Goal: Transaction & Acquisition: Purchase product/service

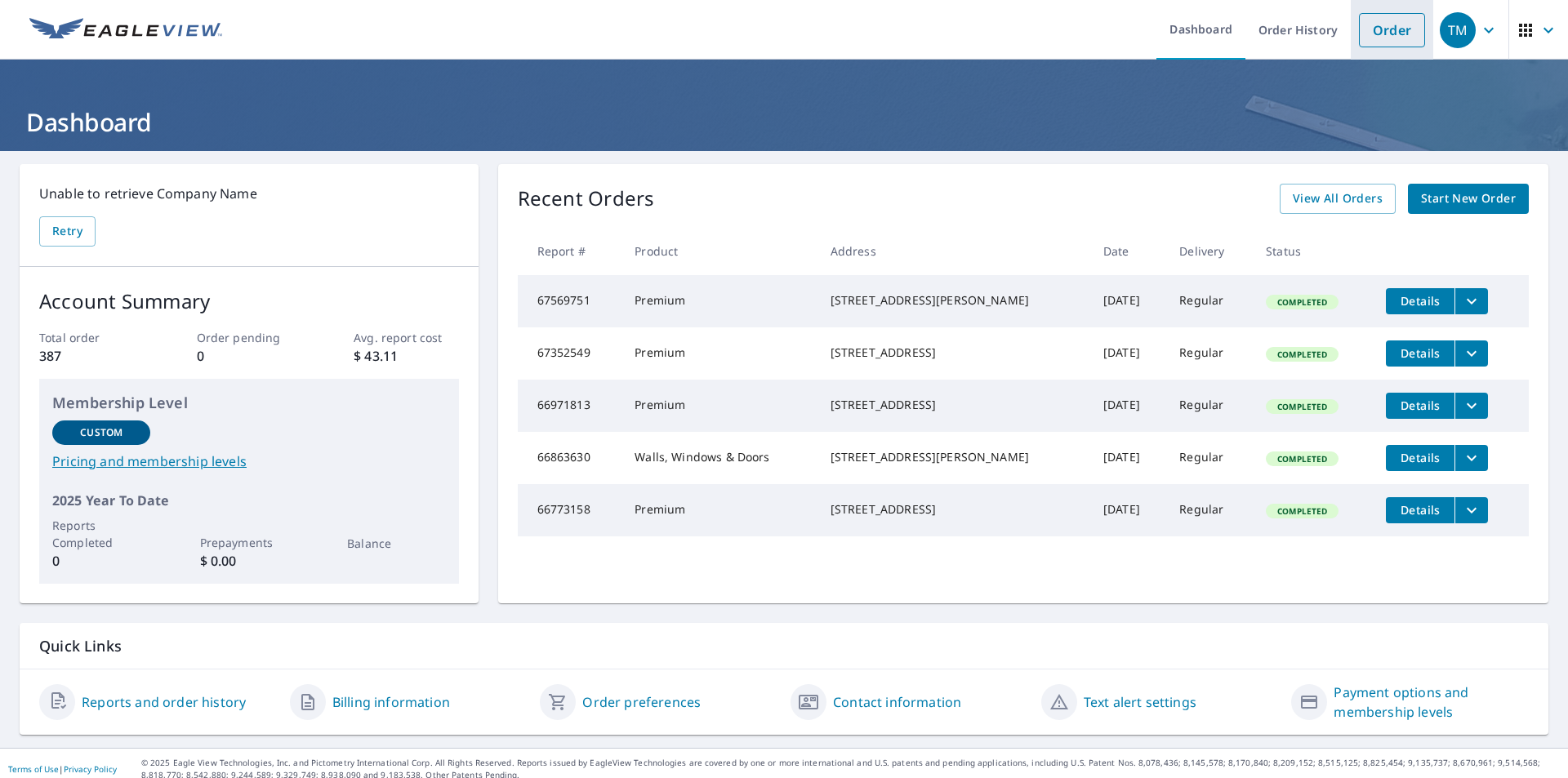
click at [1362, 33] on link "Order" at bounding box center [1393, 30] width 67 height 34
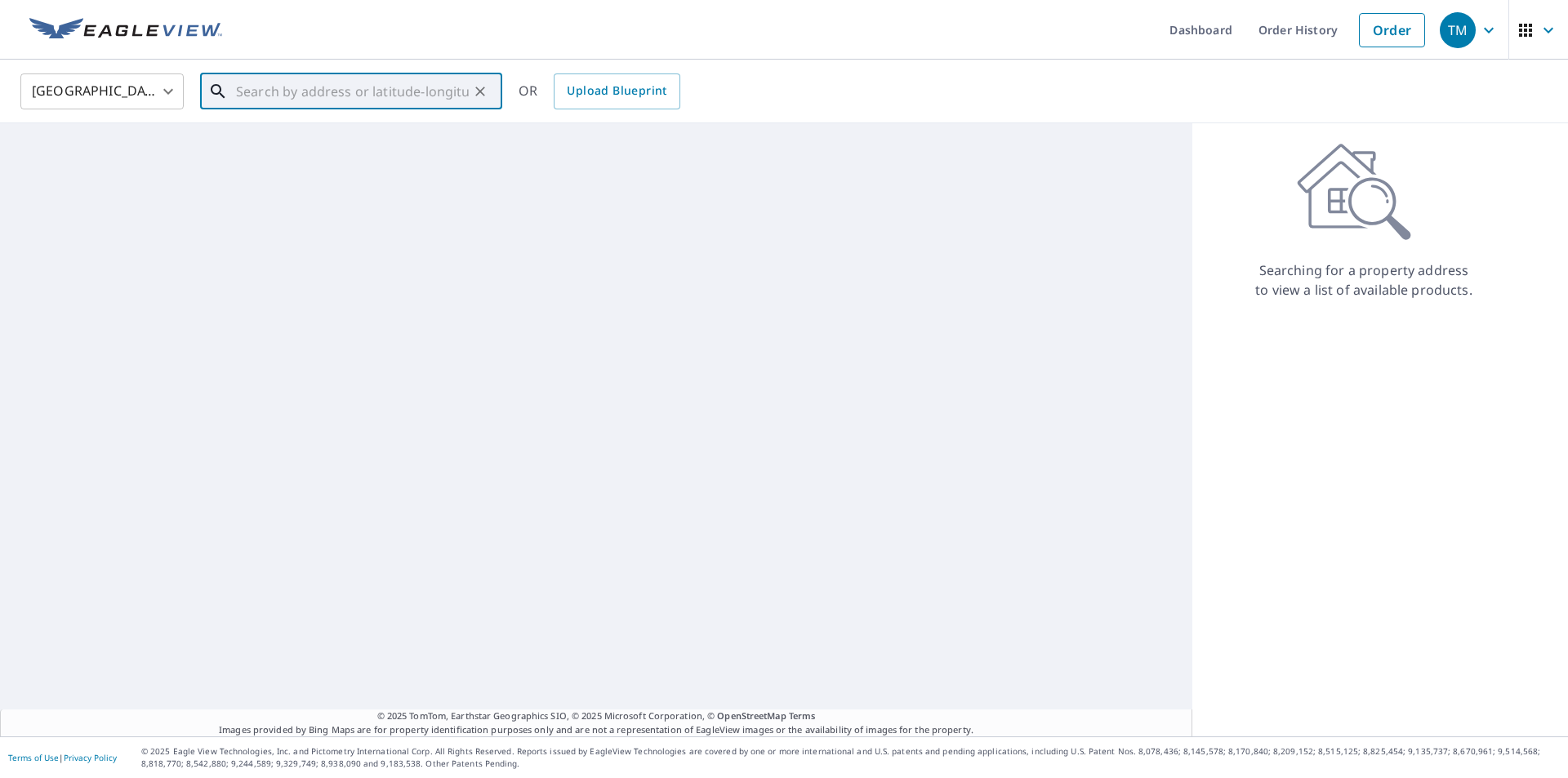
click at [369, 90] on input "text" at bounding box center [352, 91] width 233 height 46
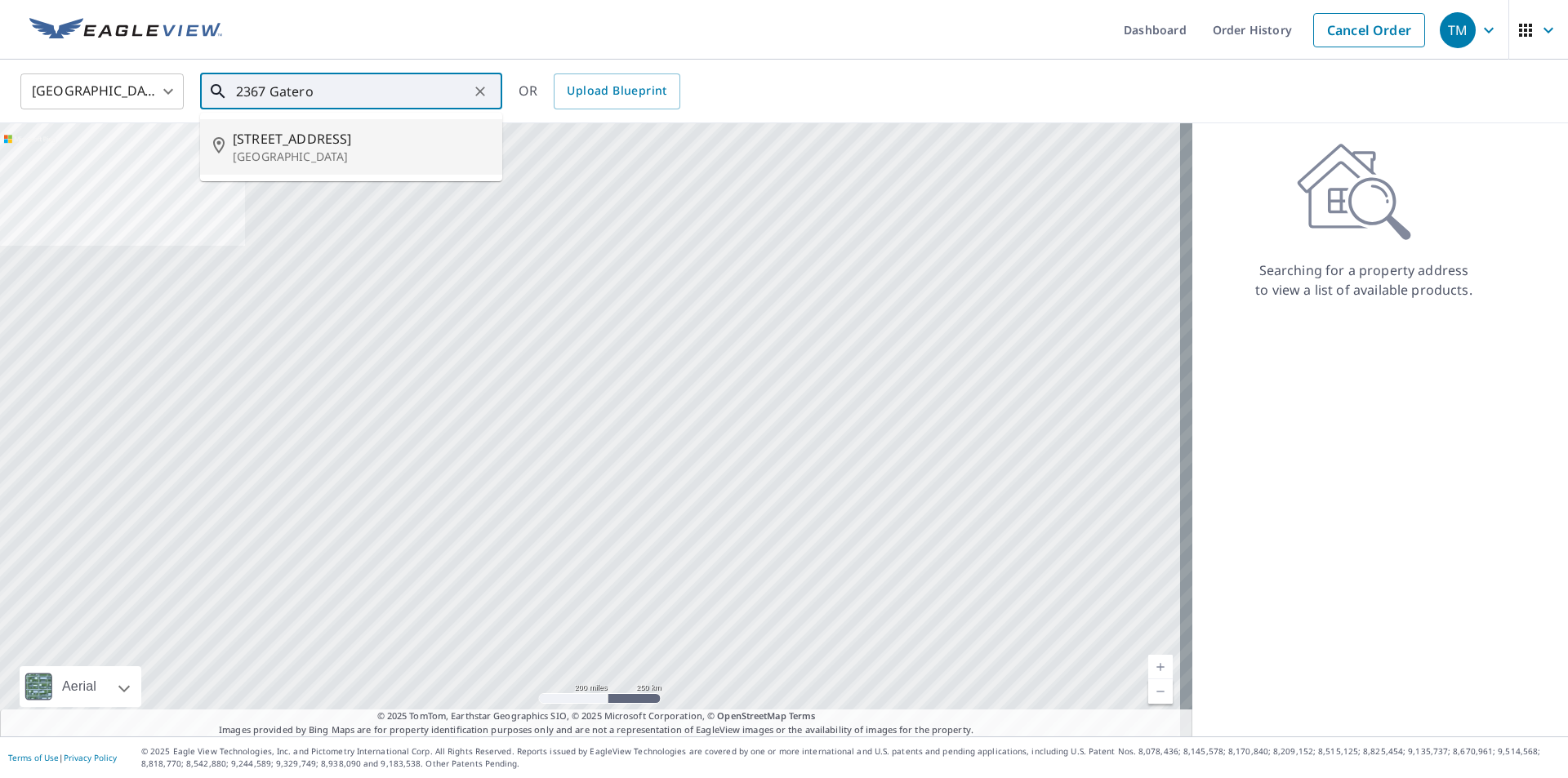
click at [314, 160] on p "[GEOGRAPHIC_DATA]" at bounding box center [362, 156] width 257 height 16
type input "[STREET_ADDRESS]"
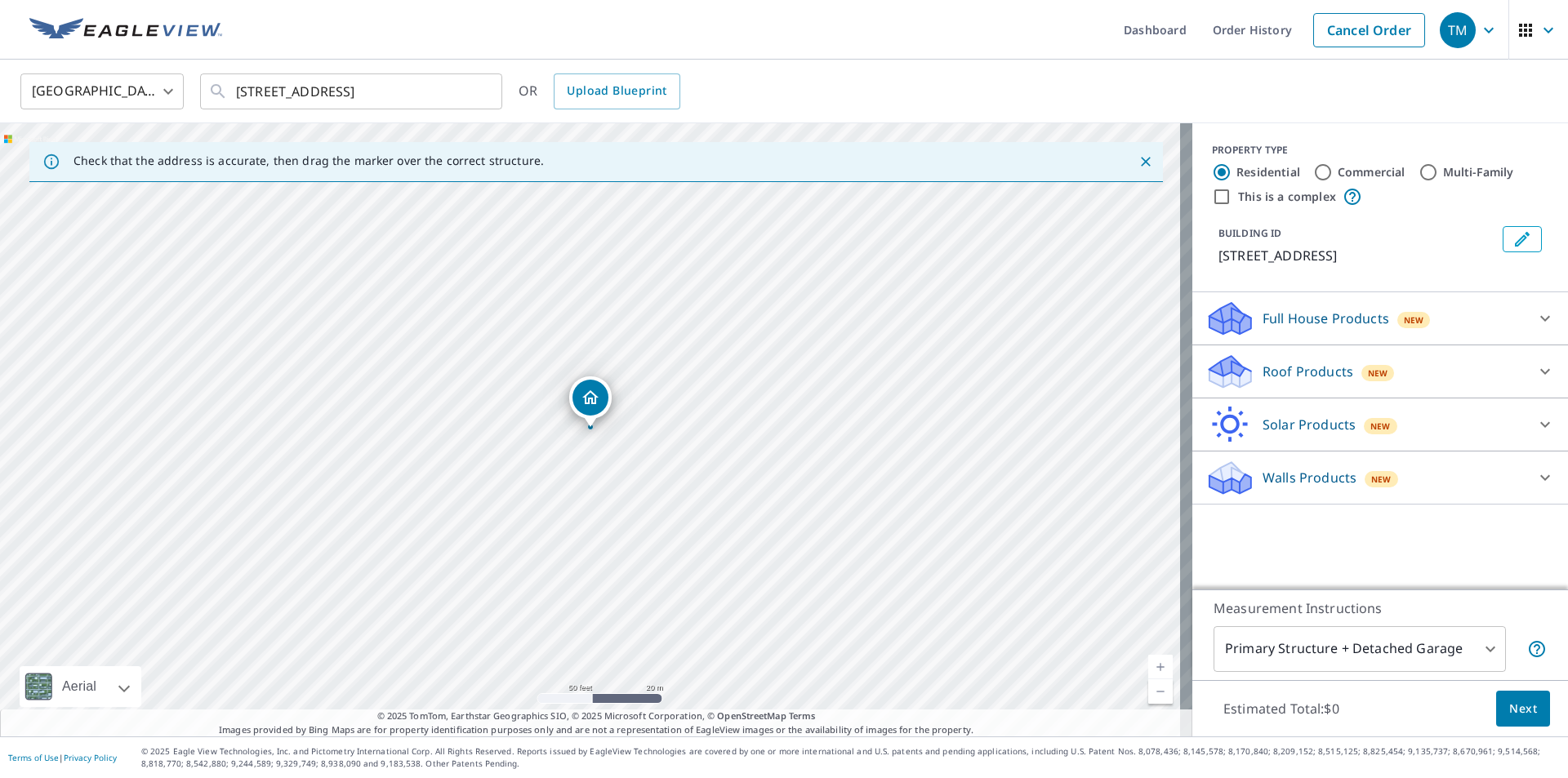
click at [1326, 373] on p "Roof Products" at bounding box center [1307, 371] width 90 height 20
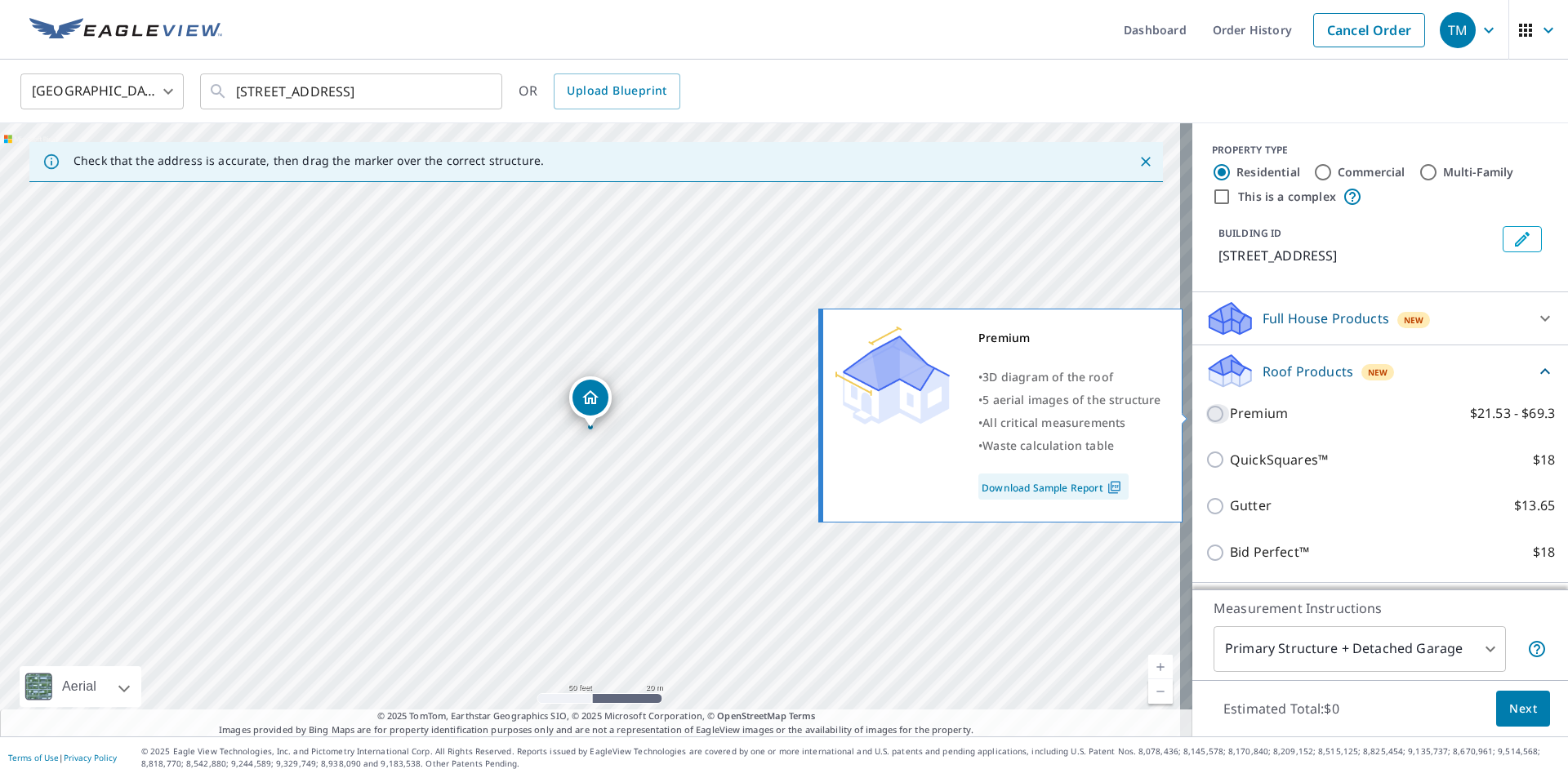
click at [1208, 417] on input "Premium $21.53 - $69.3" at bounding box center [1218, 414] width 25 height 20
checkbox input "true"
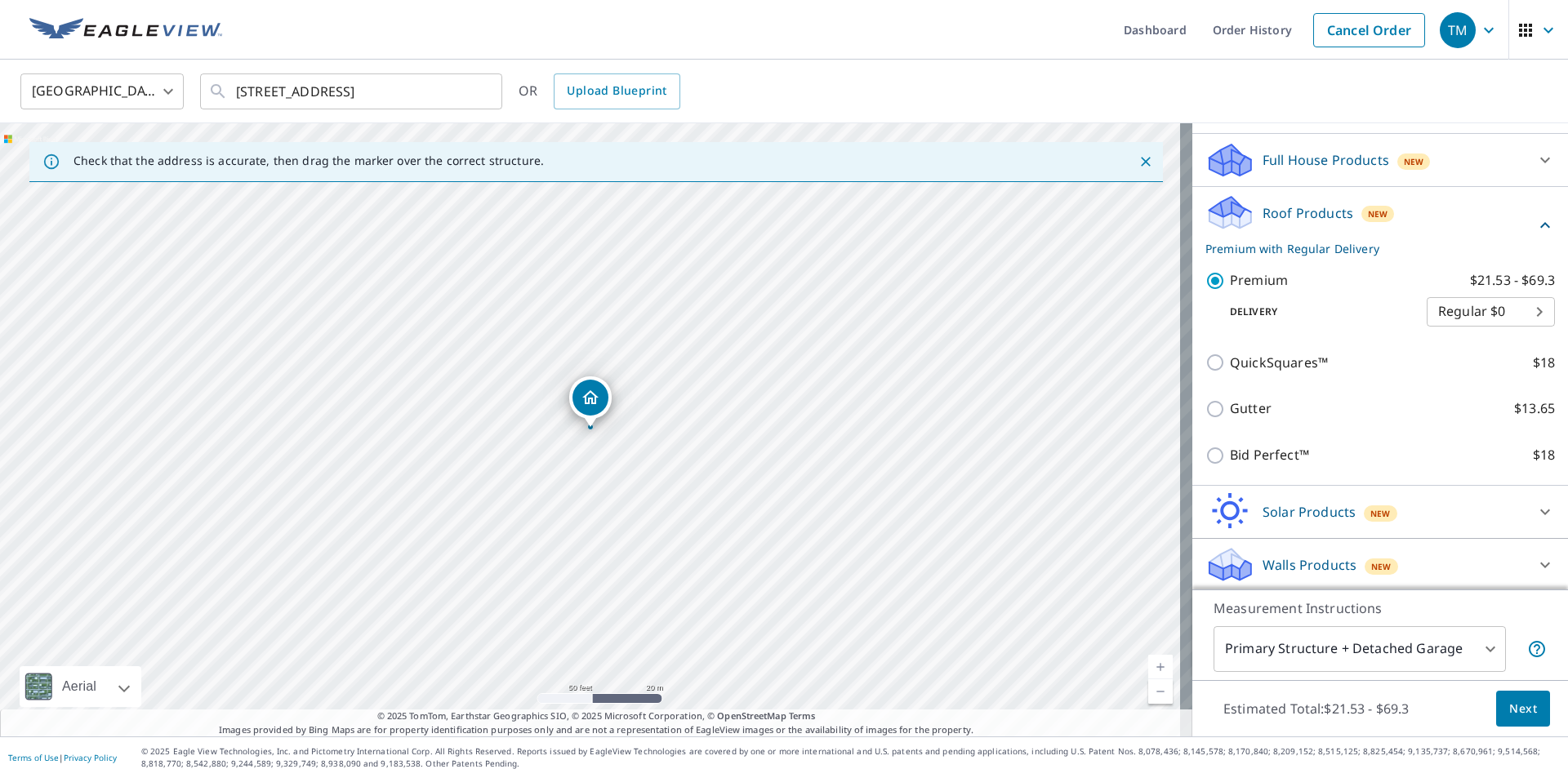
scroll to position [161, 0]
click at [1512, 710] on span "Next" at bounding box center [1523, 709] width 28 height 20
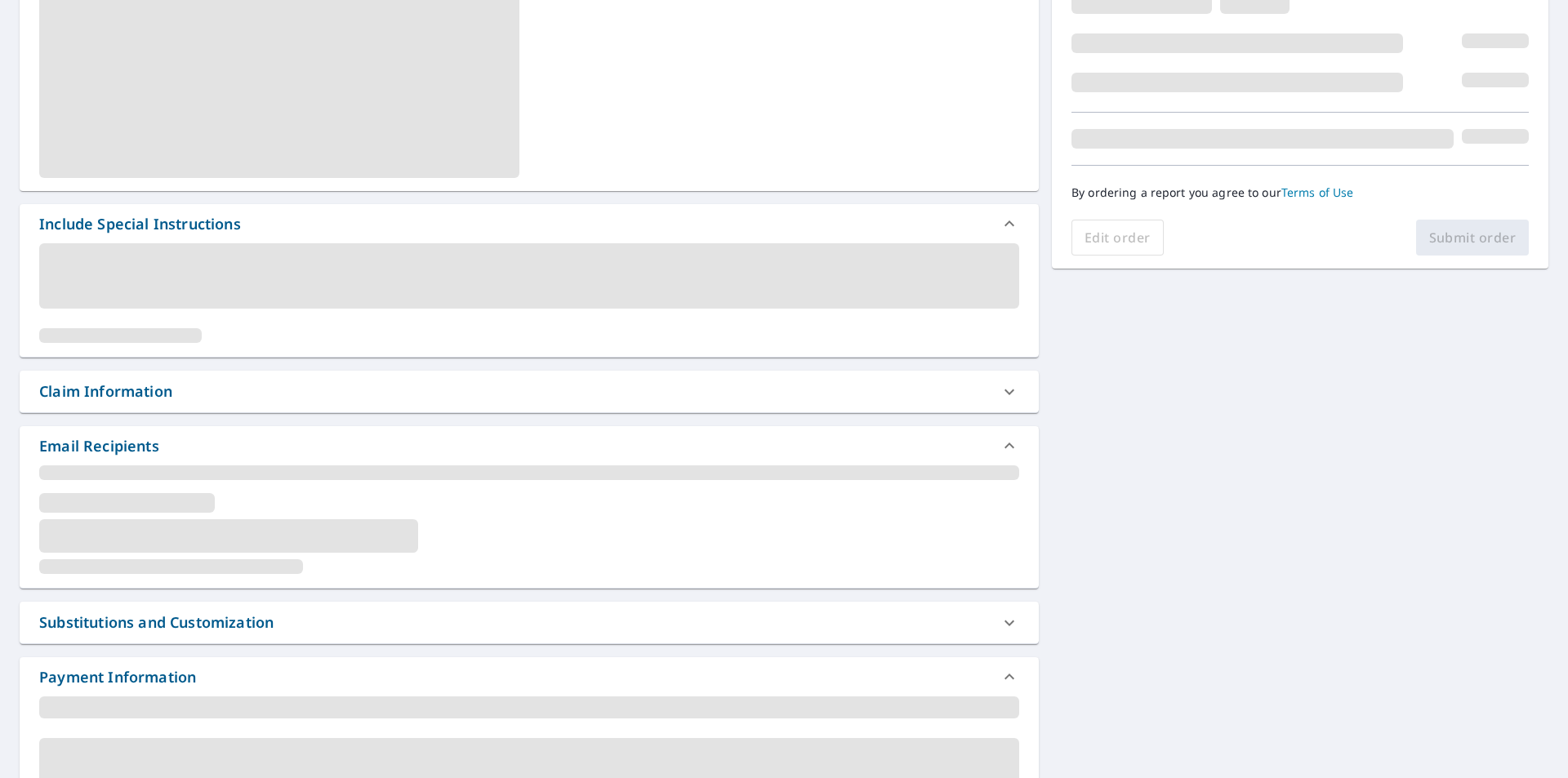
scroll to position [326, 0]
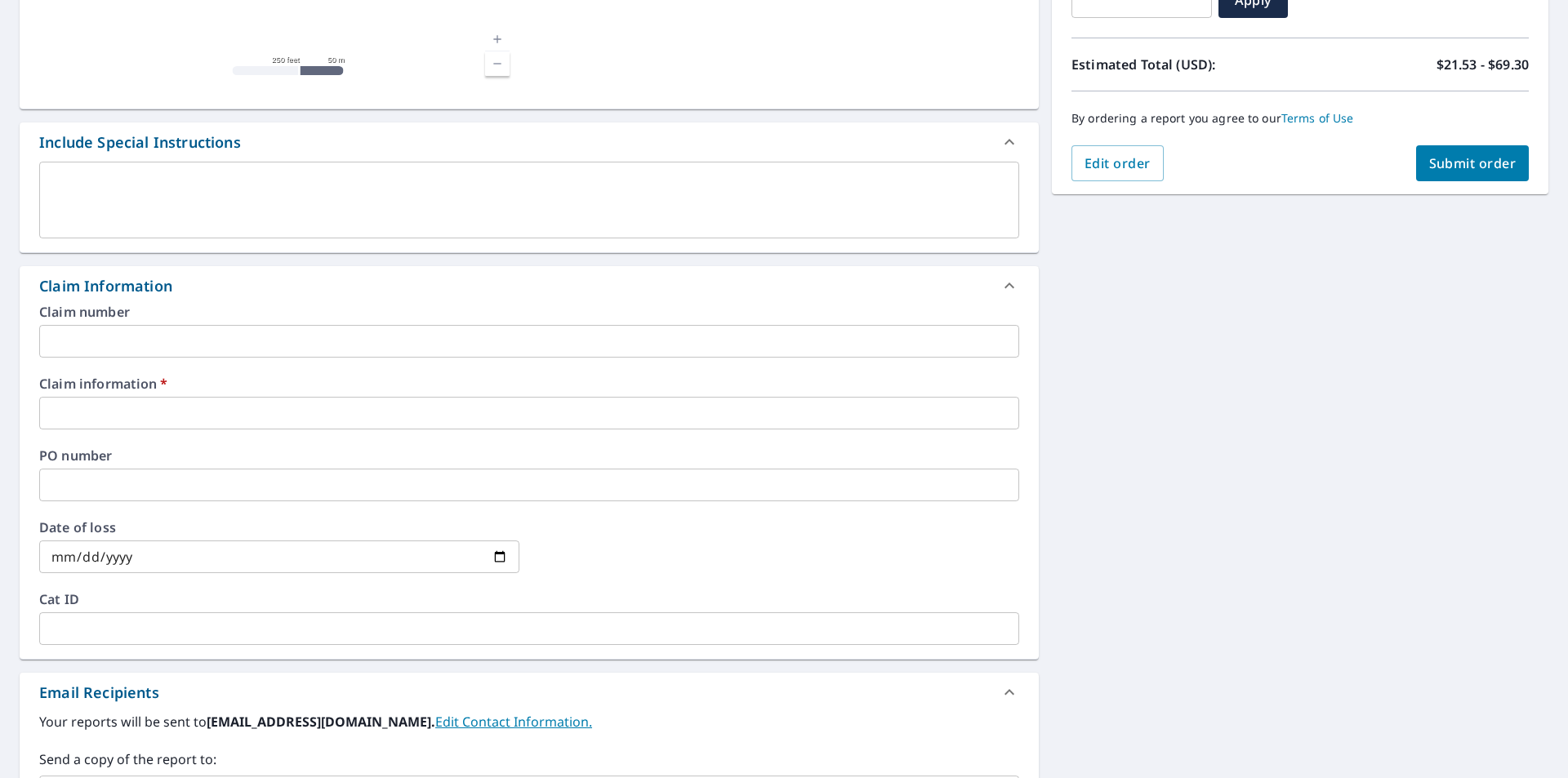
click at [102, 413] on input "text" at bounding box center [529, 413] width 980 height 32
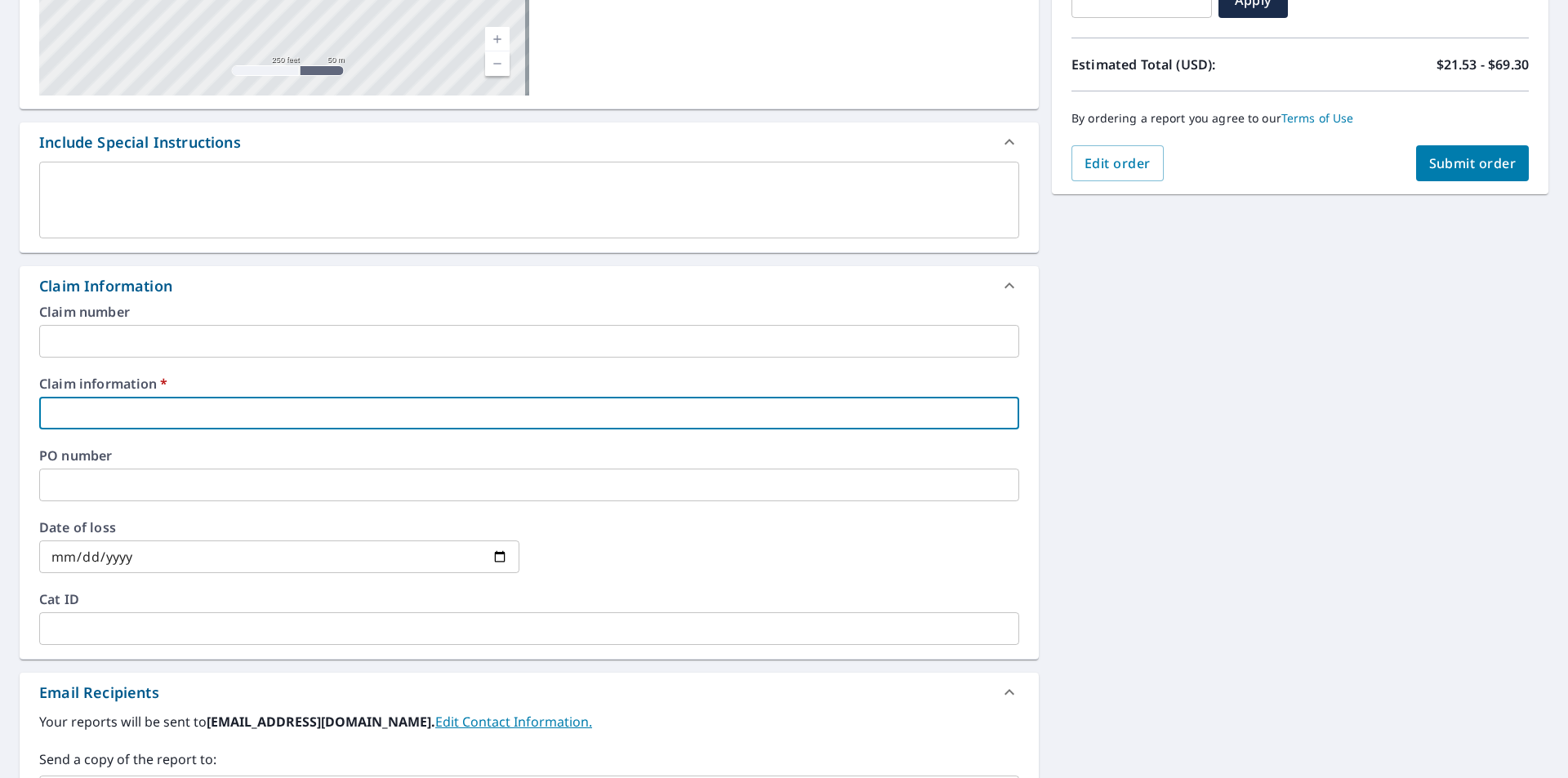
type input "M"
checkbox input "true"
type input "Me"
checkbox input "true"
type input "Med"
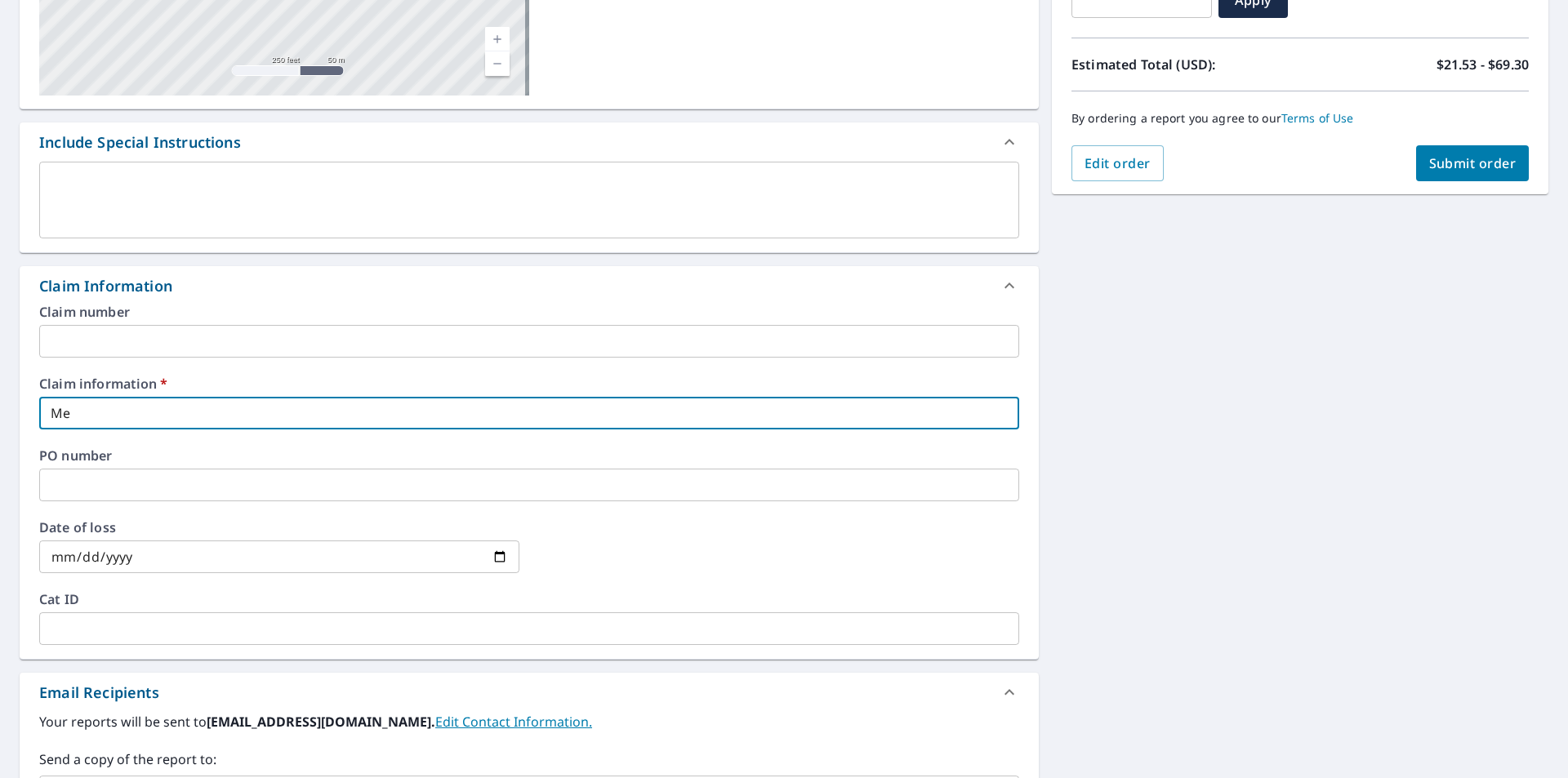
checkbox input "true"
type input "Medl"
checkbox input "true"
type input "Medlo"
checkbox input "true"
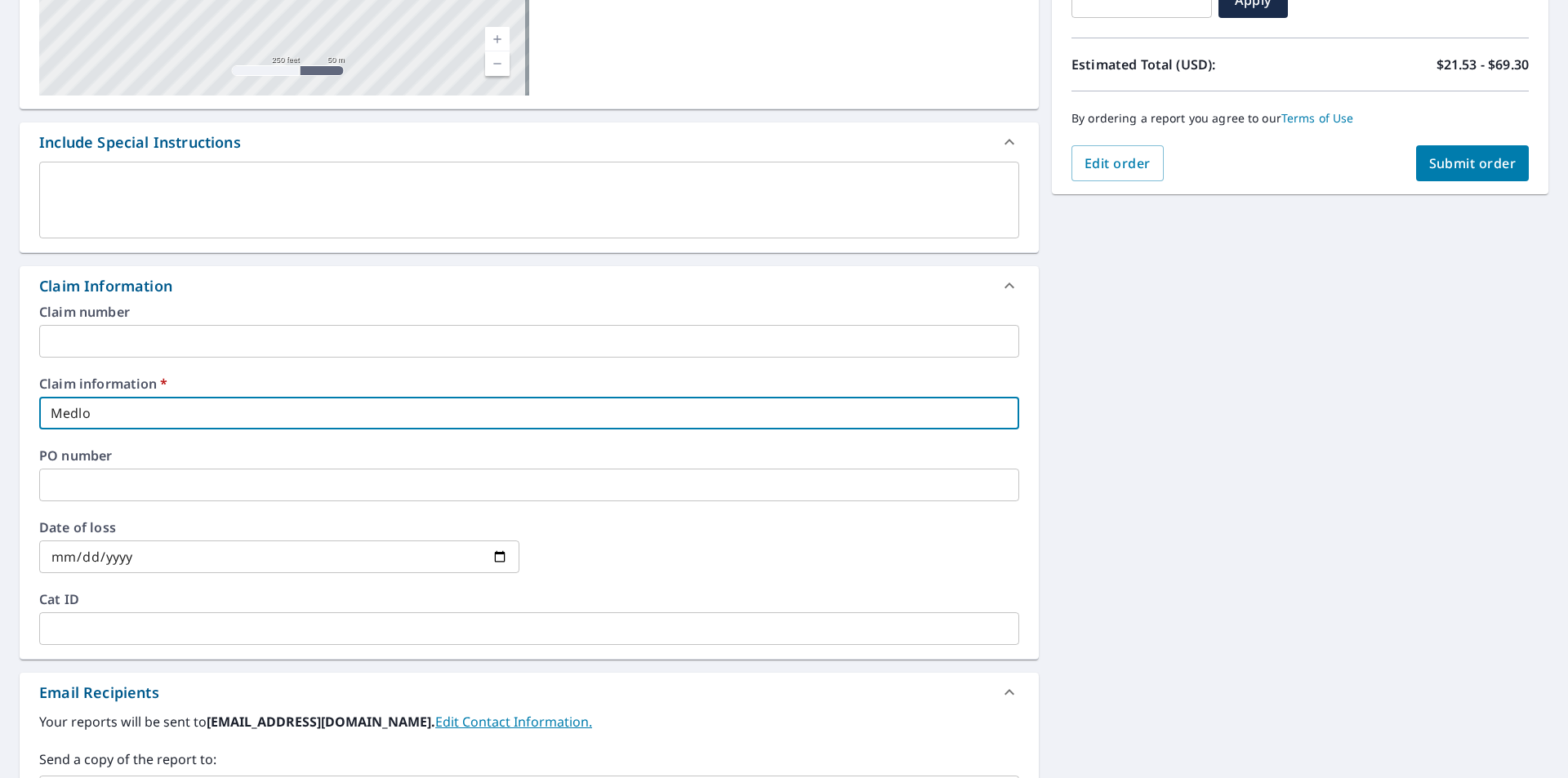
type input "Medloc"
checkbox input "true"
type input "[PERSON_NAME]"
checkbox input "true"
type input "[PERSON_NAME]"
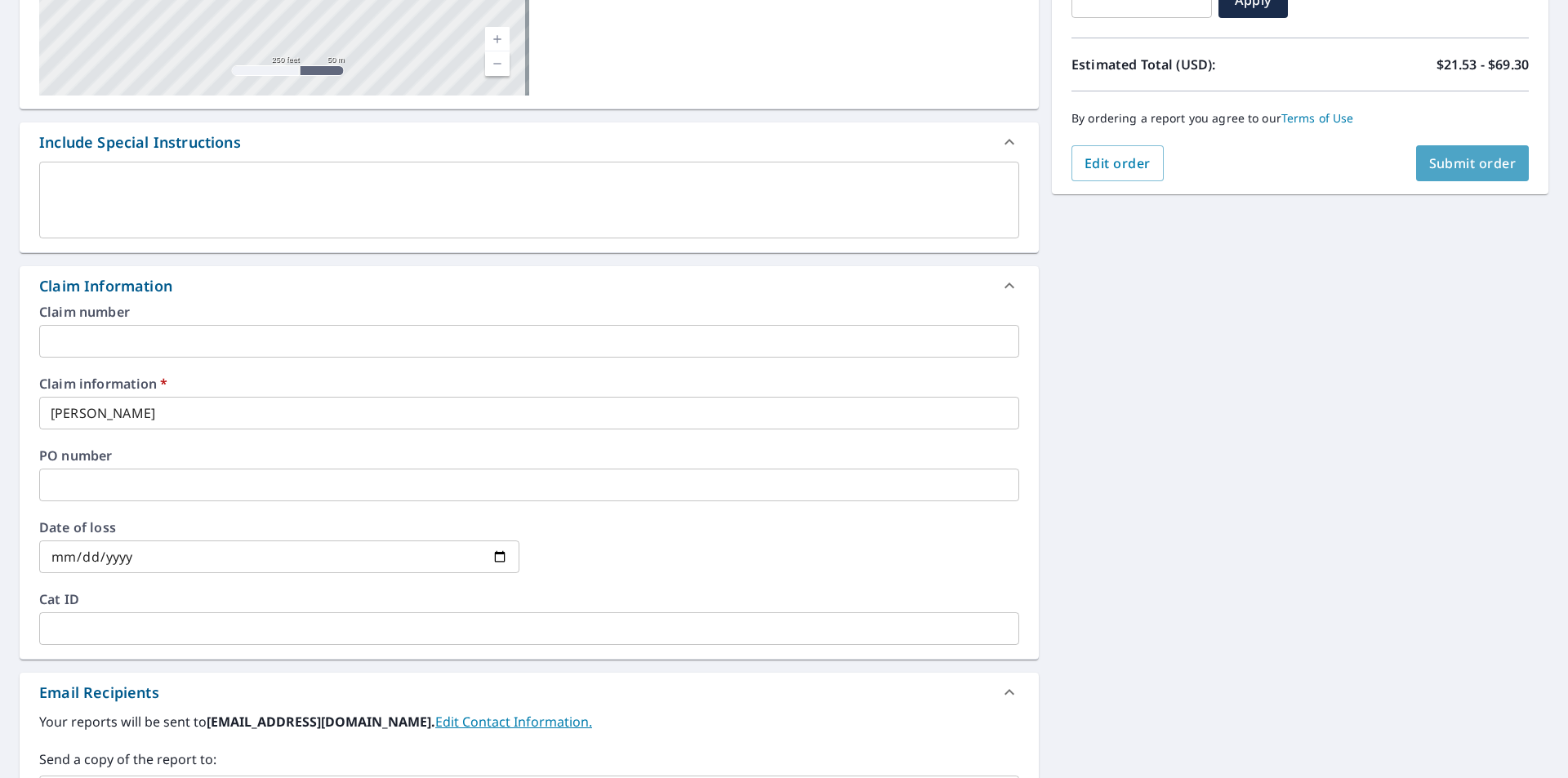
click at [1452, 165] on span "Submit order" at bounding box center [1474, 163] width 88 height 18
checkbox input "true"
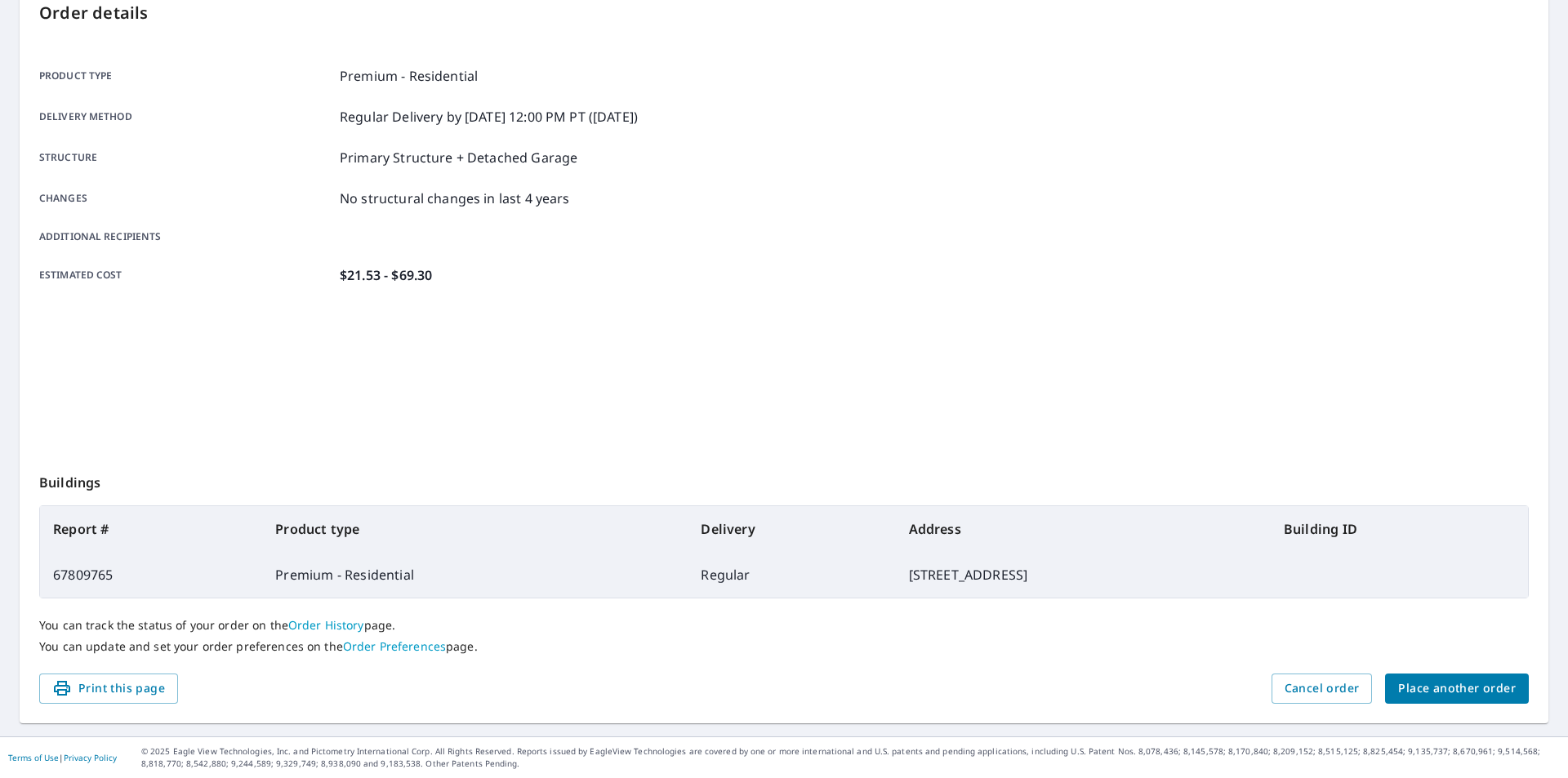
scroll to position [183, 0]
